Goal: Information Seeking & Learning: Learn about a topic

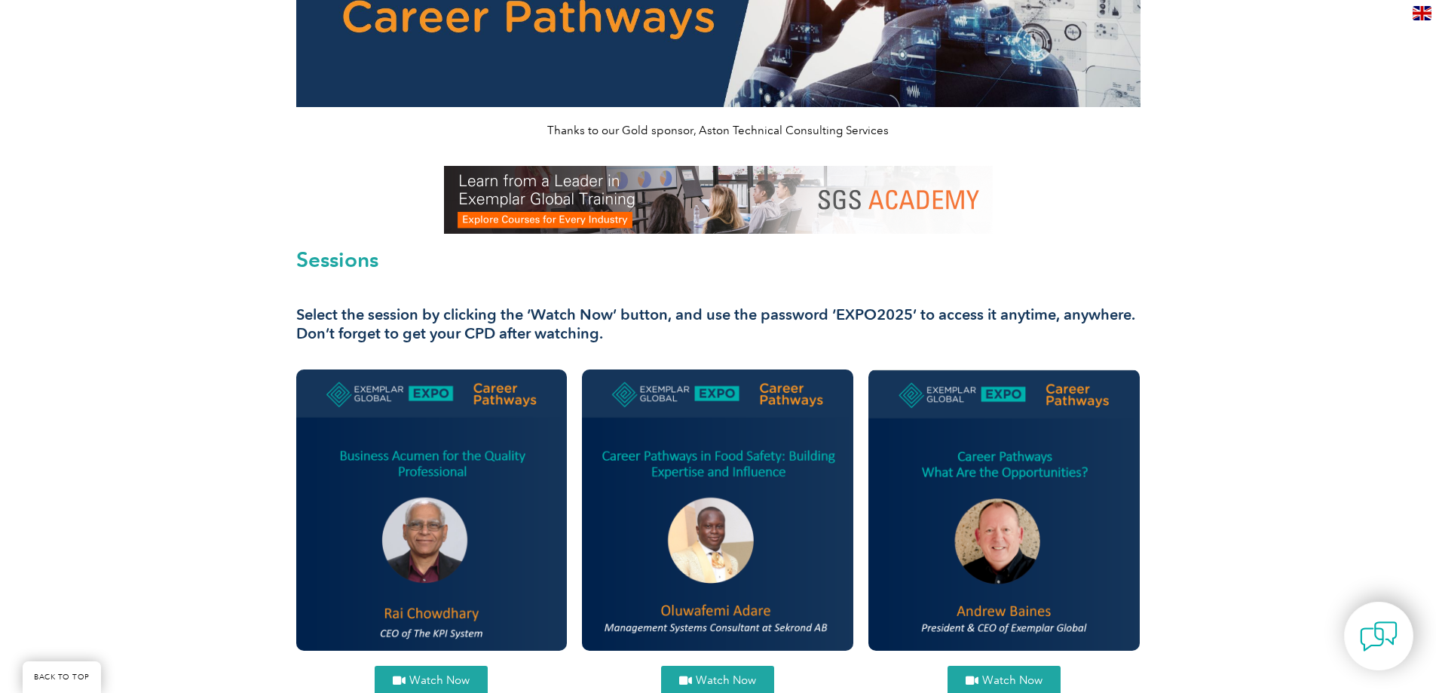
scroll to position [301, 0]
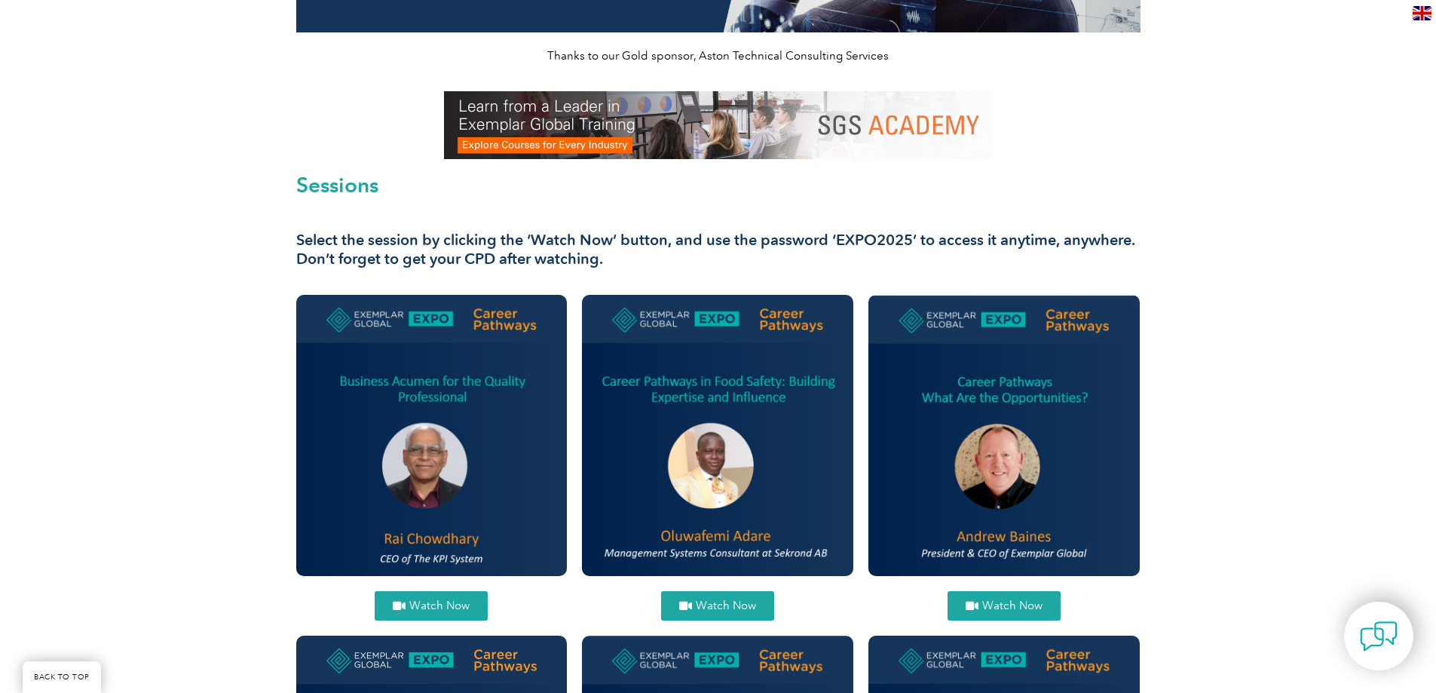
click at [1008, 601] on span "Watch Now" at bounding box center [1012, 605] width 60 height 11
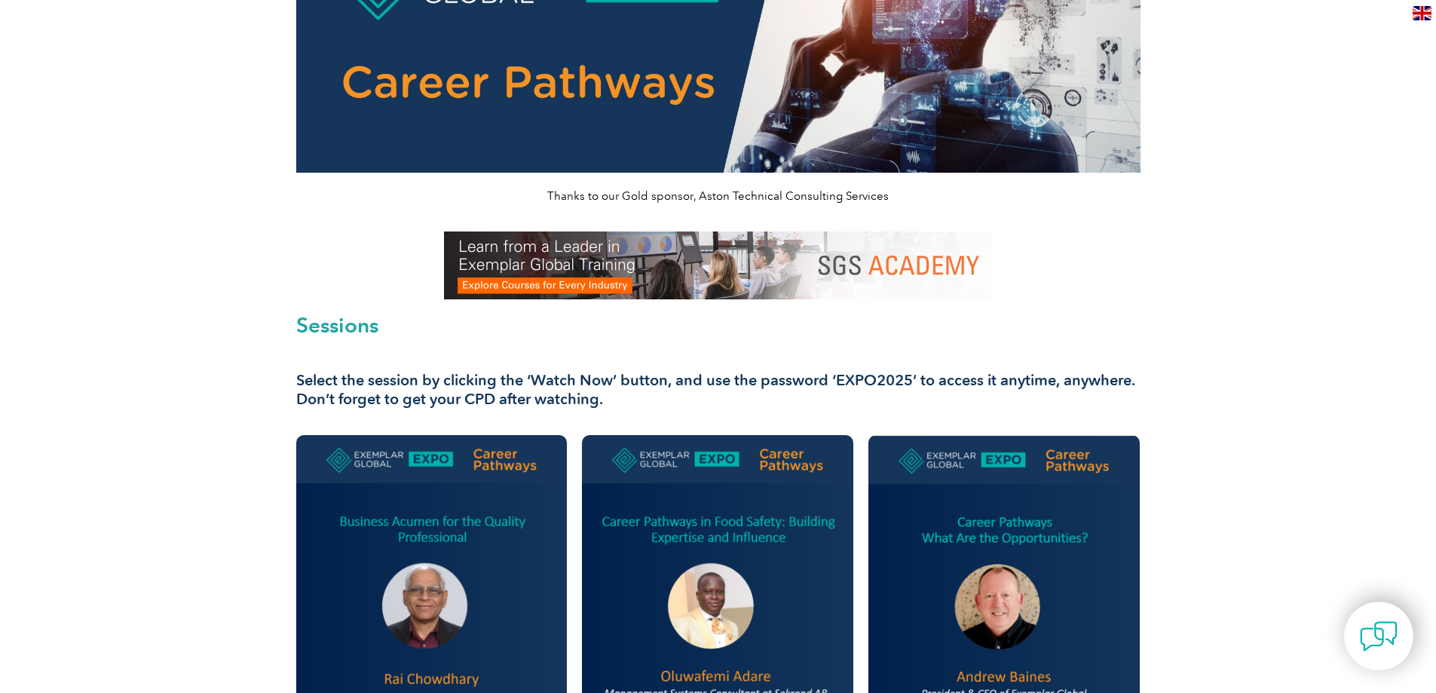
scroll to position [0, 0]
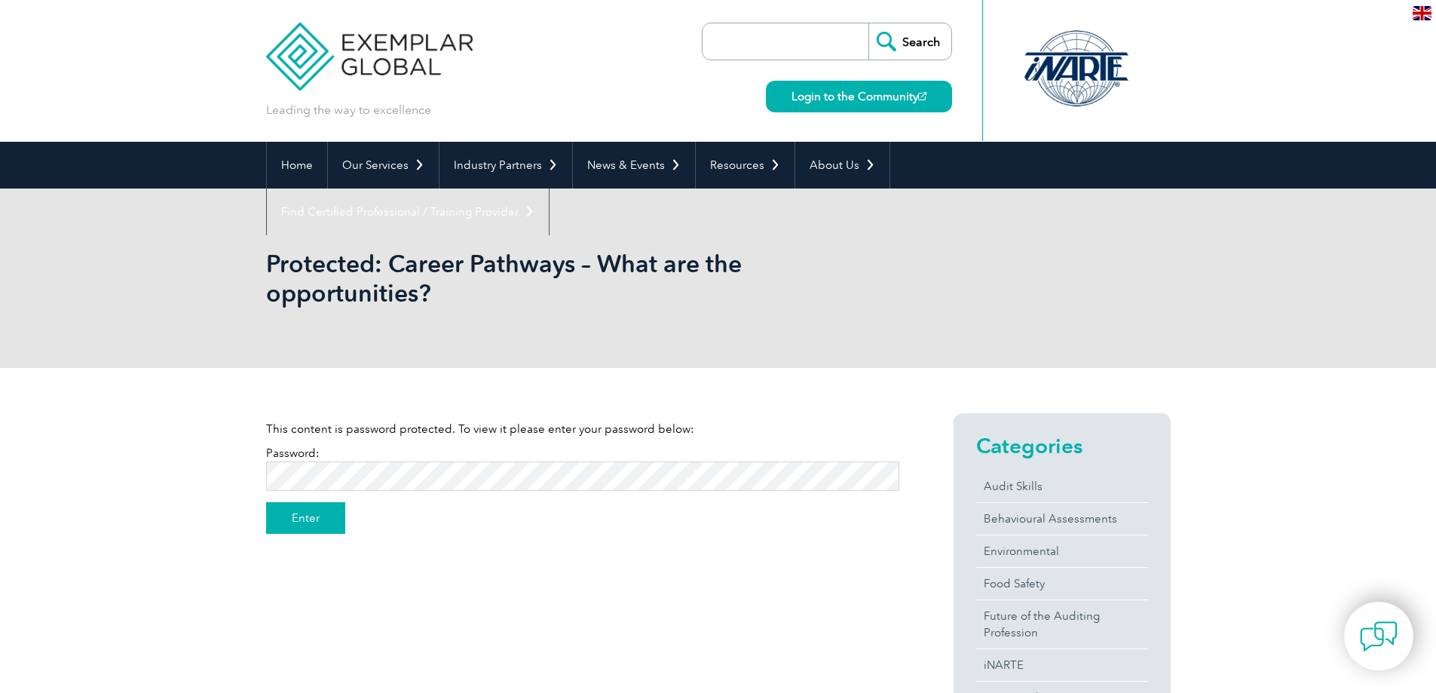
click at [312, 519] on input "Enter" at bounding box center [305, 518] width 79 height 32
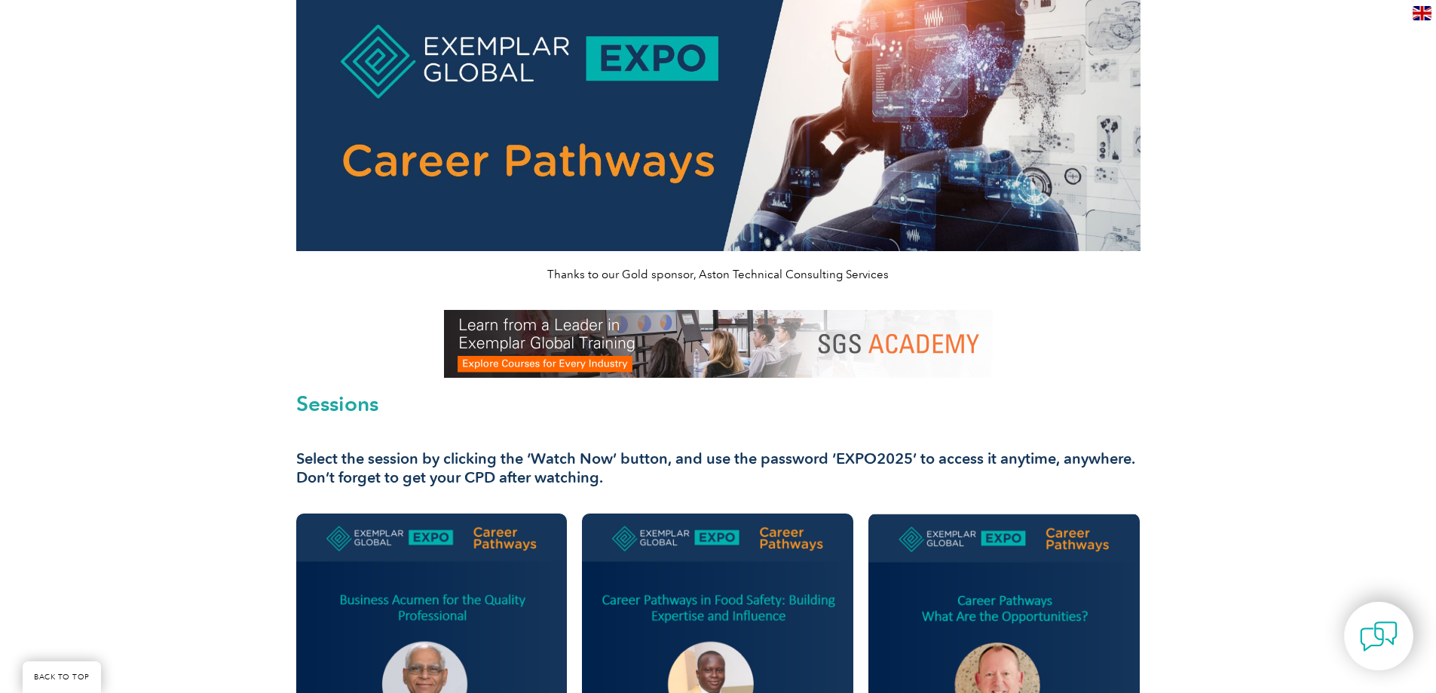
scroll to position [452, 0]
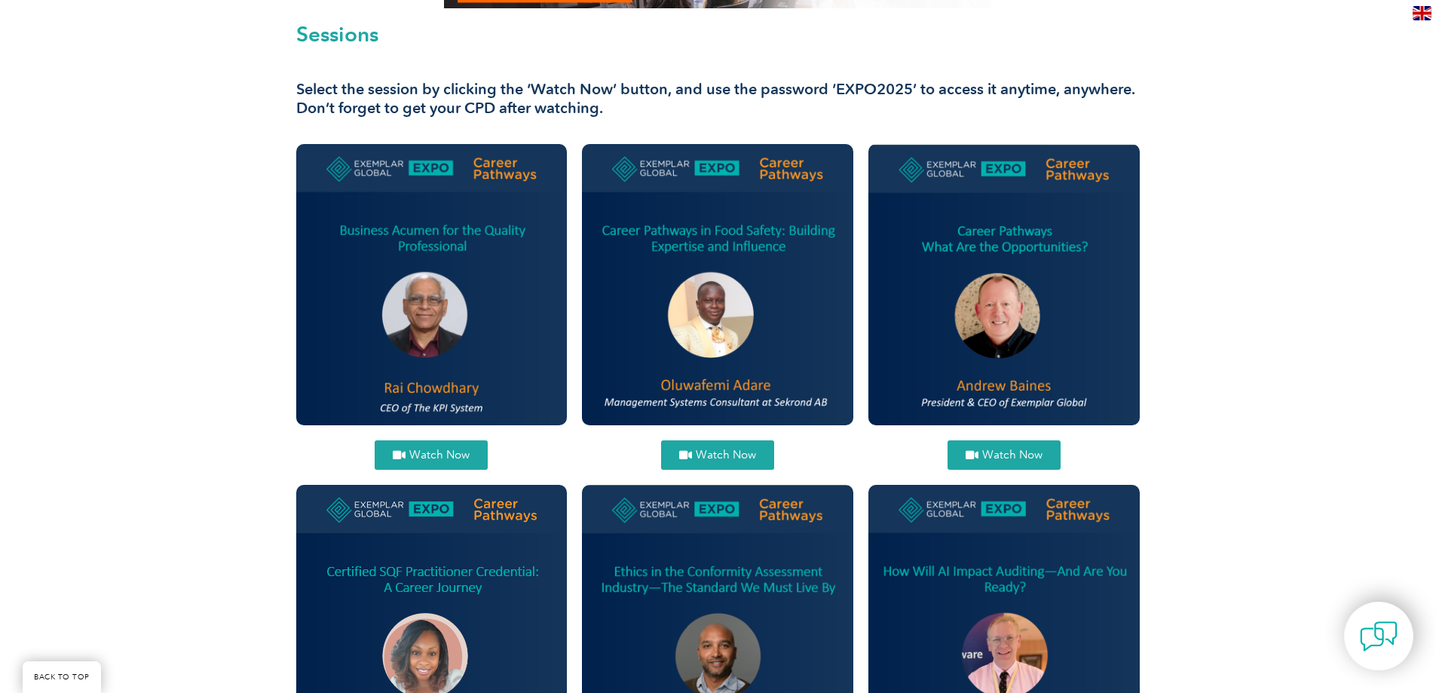
click at [1002, 450] on span "Watch Now" at bounding box center [1012, 454] width 60 height 11
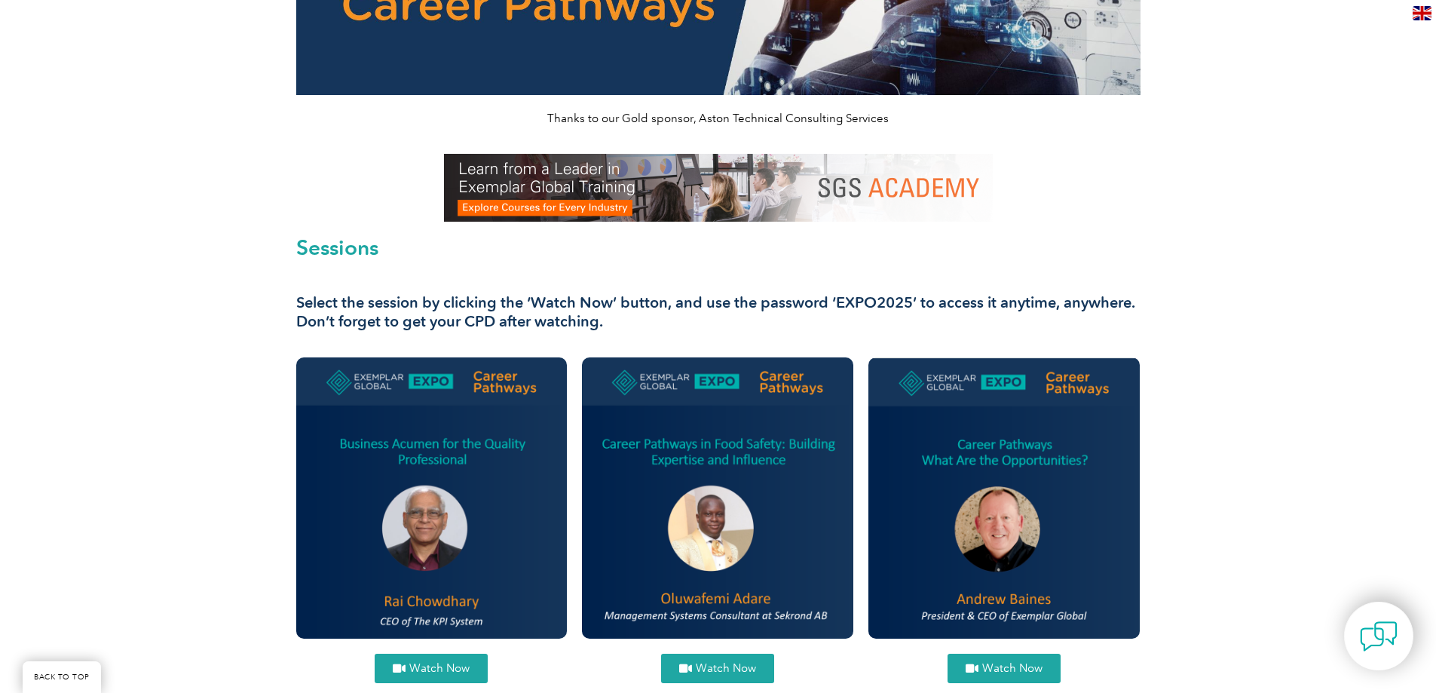
scroll to position [377, 0]
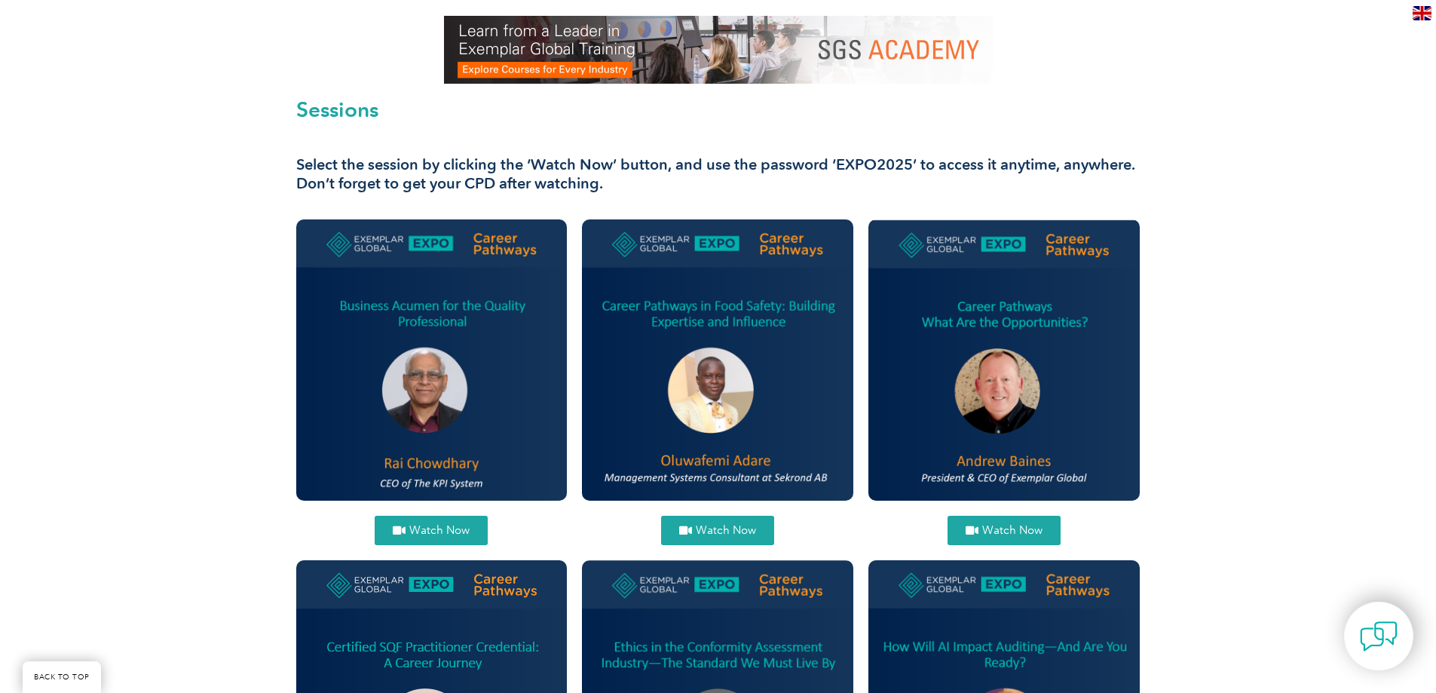
click at [1001, 526] on span "Watch Now" at bounding box center [1012, 529] width 60 height 11
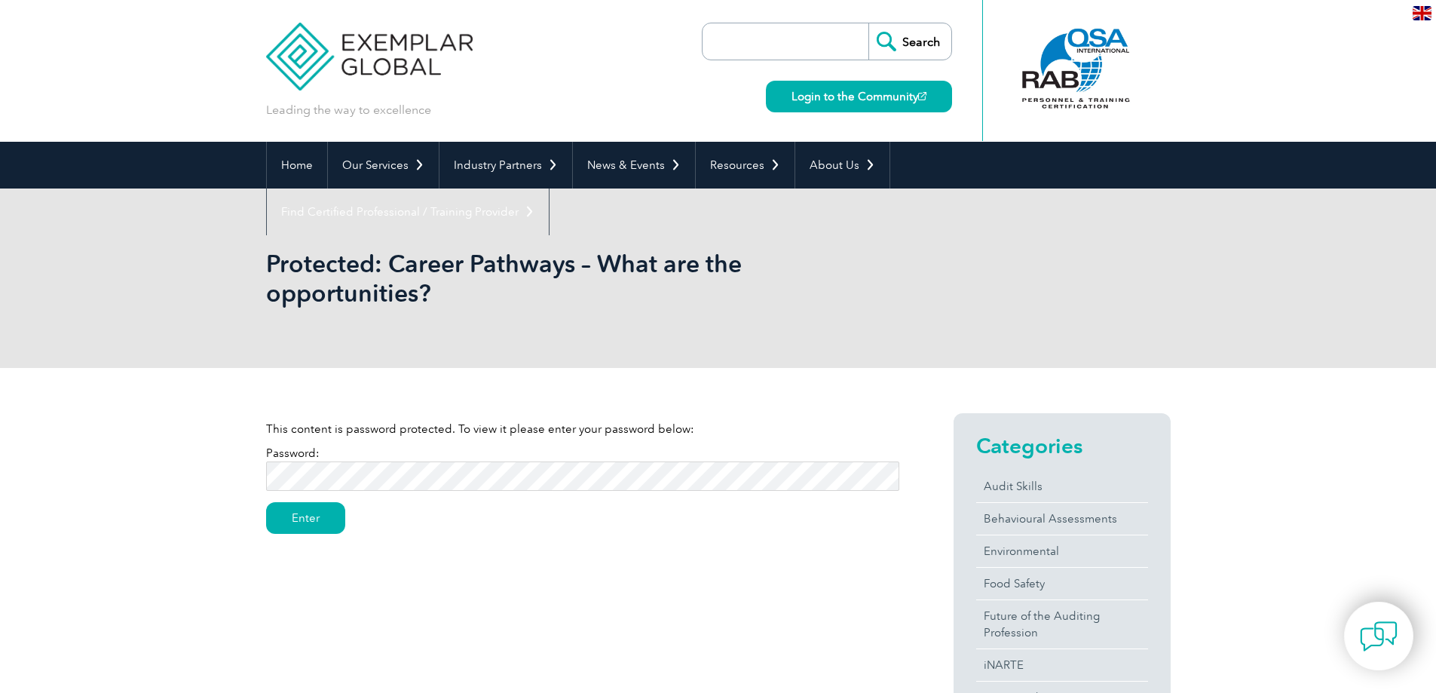
click at [266, 502] on input "Enter" at bounding box center [305, 518] width 79 height 32
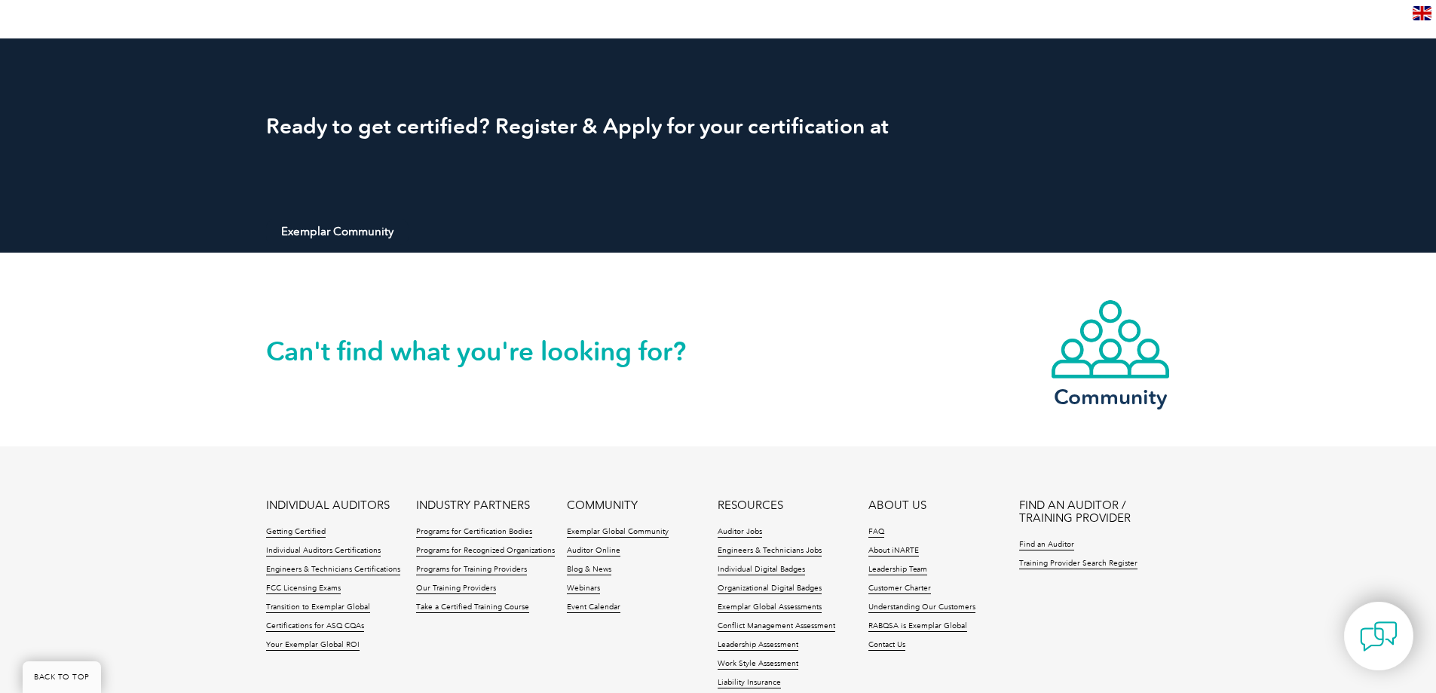
scroll to position [980, 0]
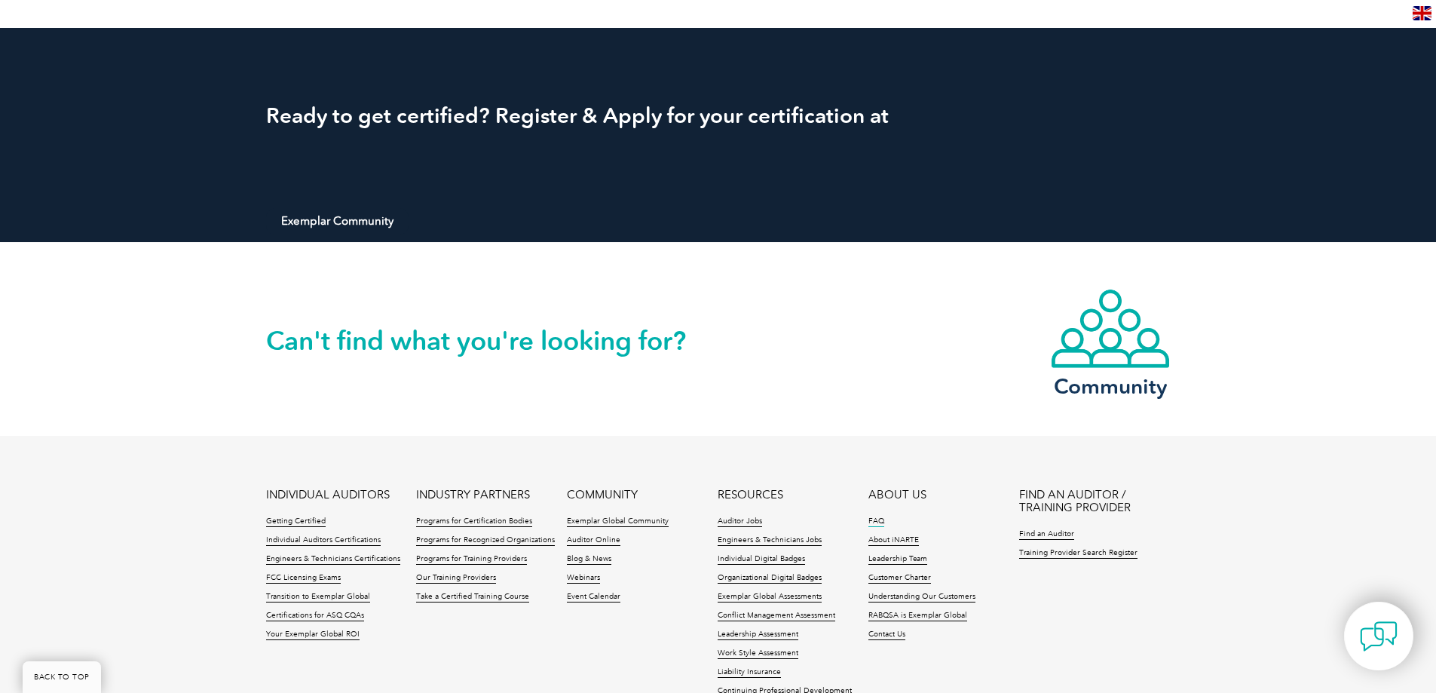
click at [876, 523] on link "FAQ" at bounding box center [876, 521] width 16 height 11
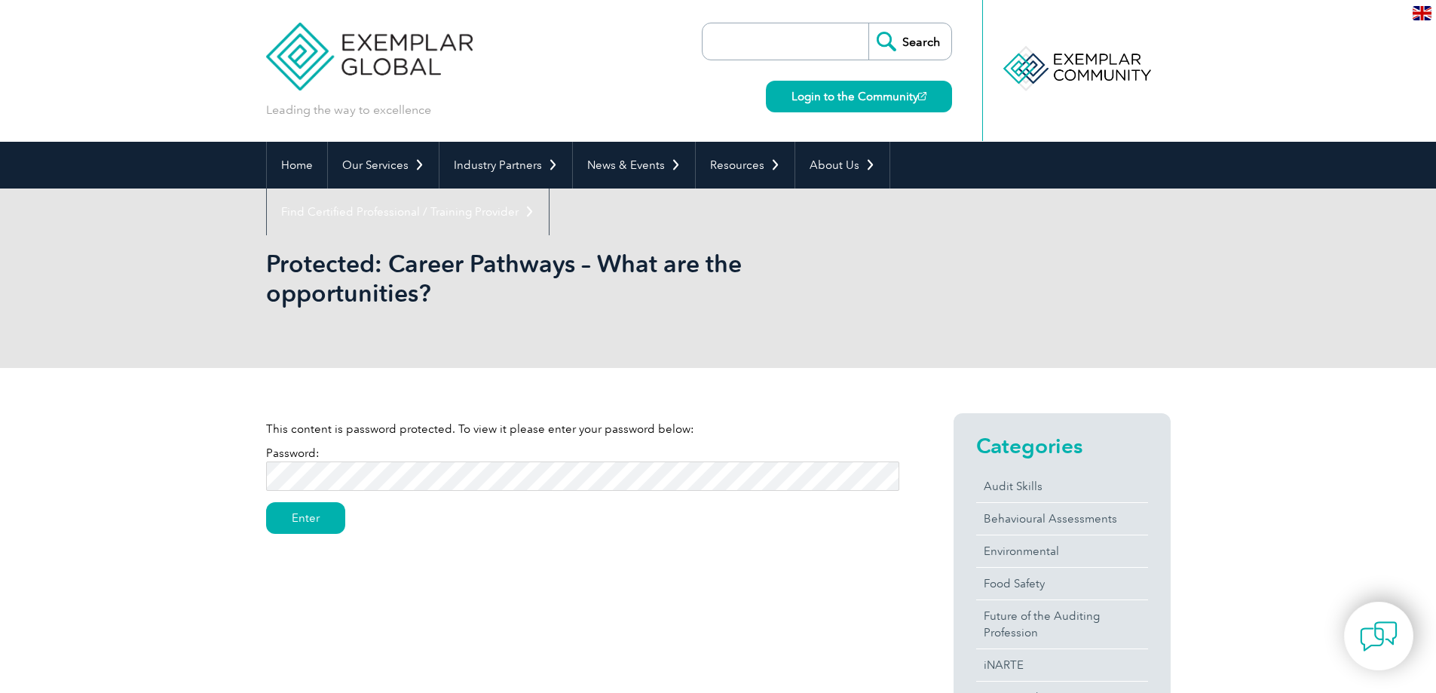
click at [266, 502] on input "Enter" at bounding box center [305, 518] width 79 height 32
click at [293, 518] on input "Enter" at bounding box center [305, 518] width 79 height 32
